Goal: Task Accomplishment & Management: Complete application form

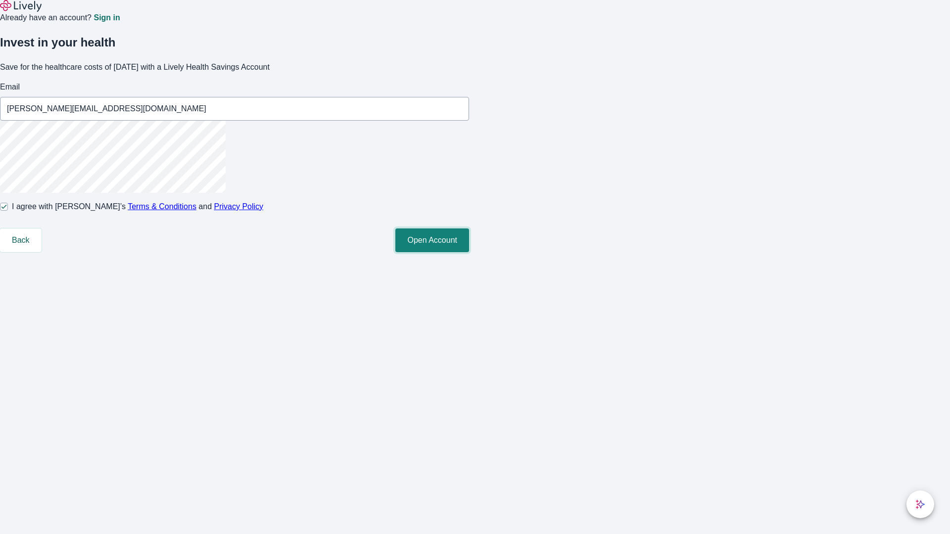
click at [469, 252] on button "Open Account" at bounding box center [432, 241] width 74 height 24
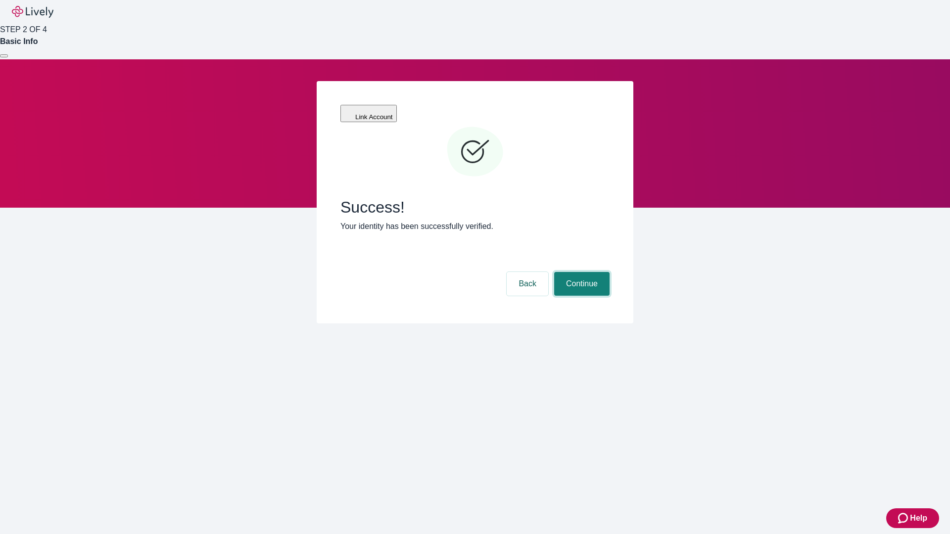
click at [580, 272] on button "Continue" at bounding box center [581, 284] width 55 height 24
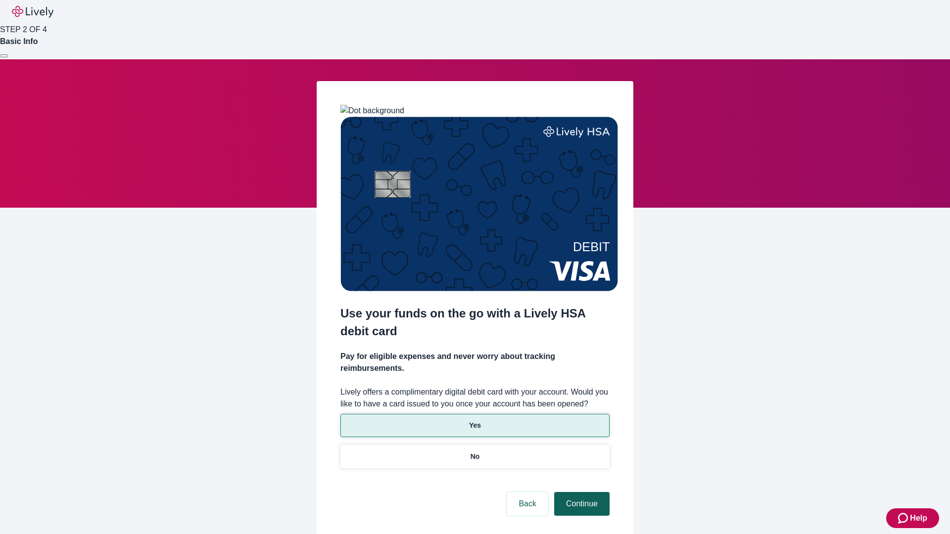
click at [474, 452] on p "No" at bounding box center [475, 457] width 9 height 10
click at [580, 492] on button "Continue" at bounding box center [581, 504] width 55 height 24
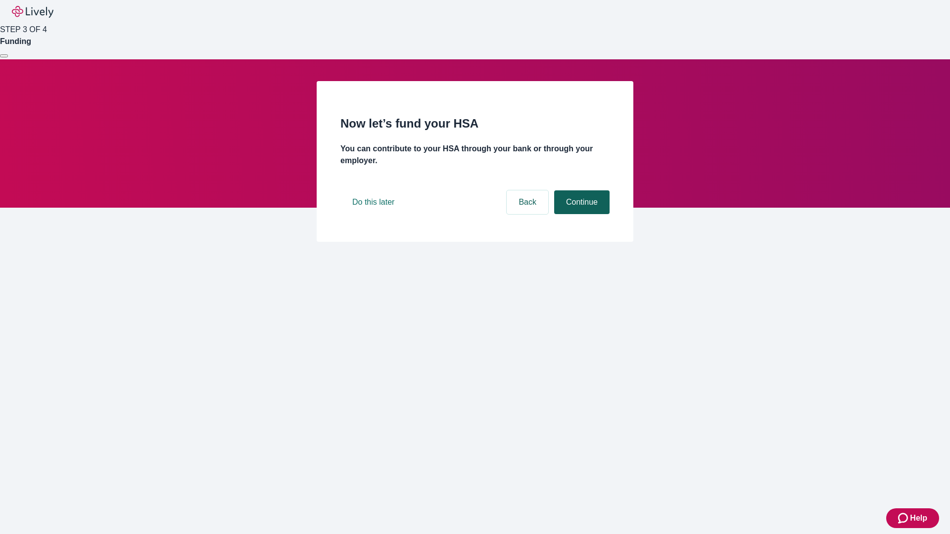
click at [580, 214] on button "Continue" at bounding box center [581, 202] width 55 height 24
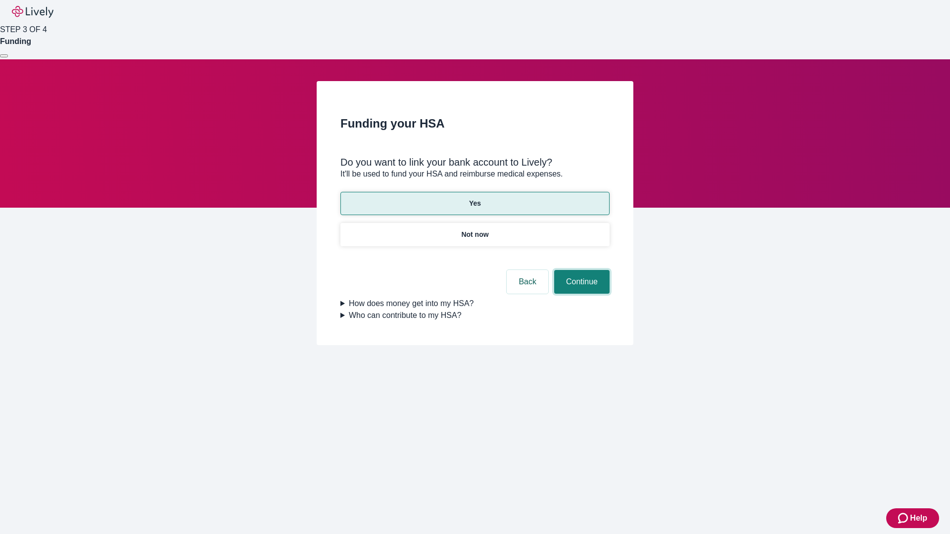
click at [580, 270] on button "Continue" at bounding box center [581, 282] width 55 height 24
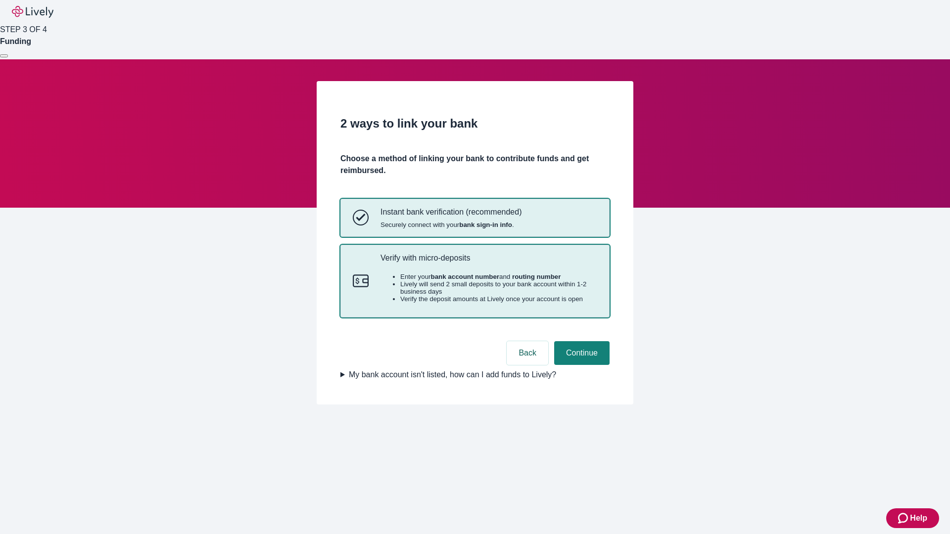
click at [488, 263] on p "Verify with micro-deposits" at bounding box center [488, 257] width 217 height 9
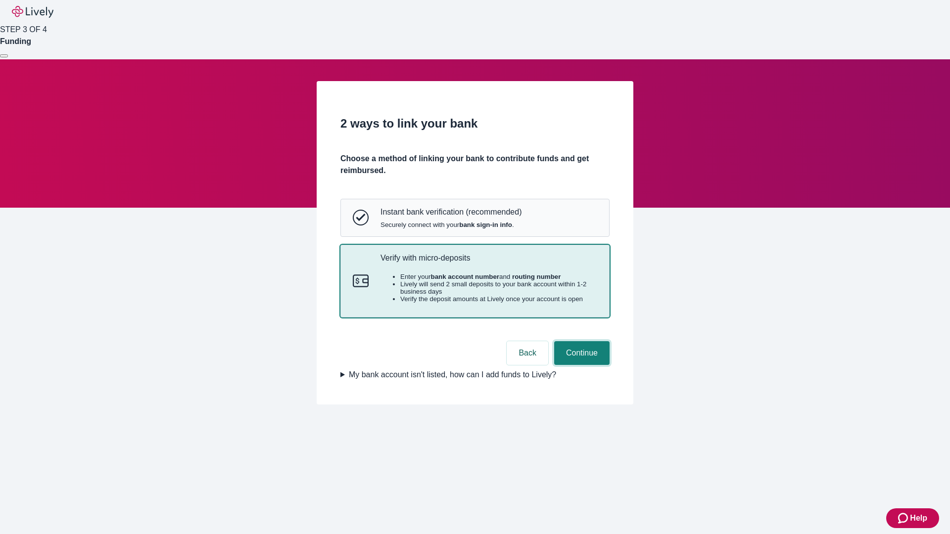
click at [580, 365] on button "Continue" at bounding box center [581, 353] width 55 height 24
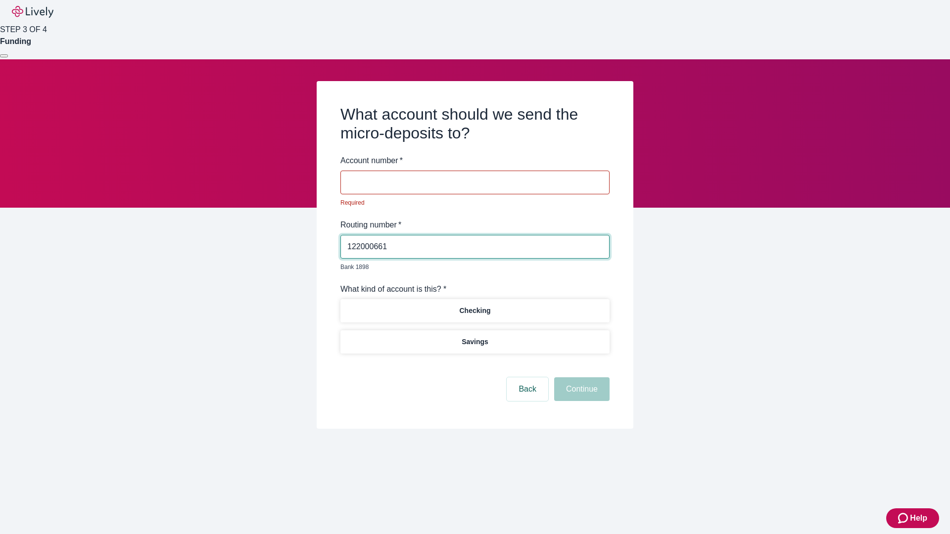
type input "122000661"
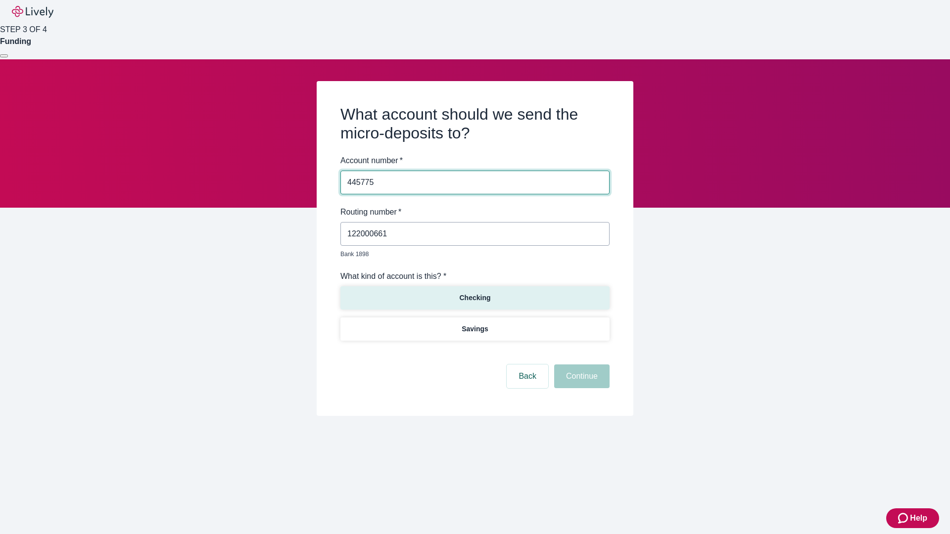
type input "445775"
click at [474, 293] on p "Checking" at bounding box center [474, 298] width 31 height 10
